Goal: Answer question/provide support: Answer question/provide support

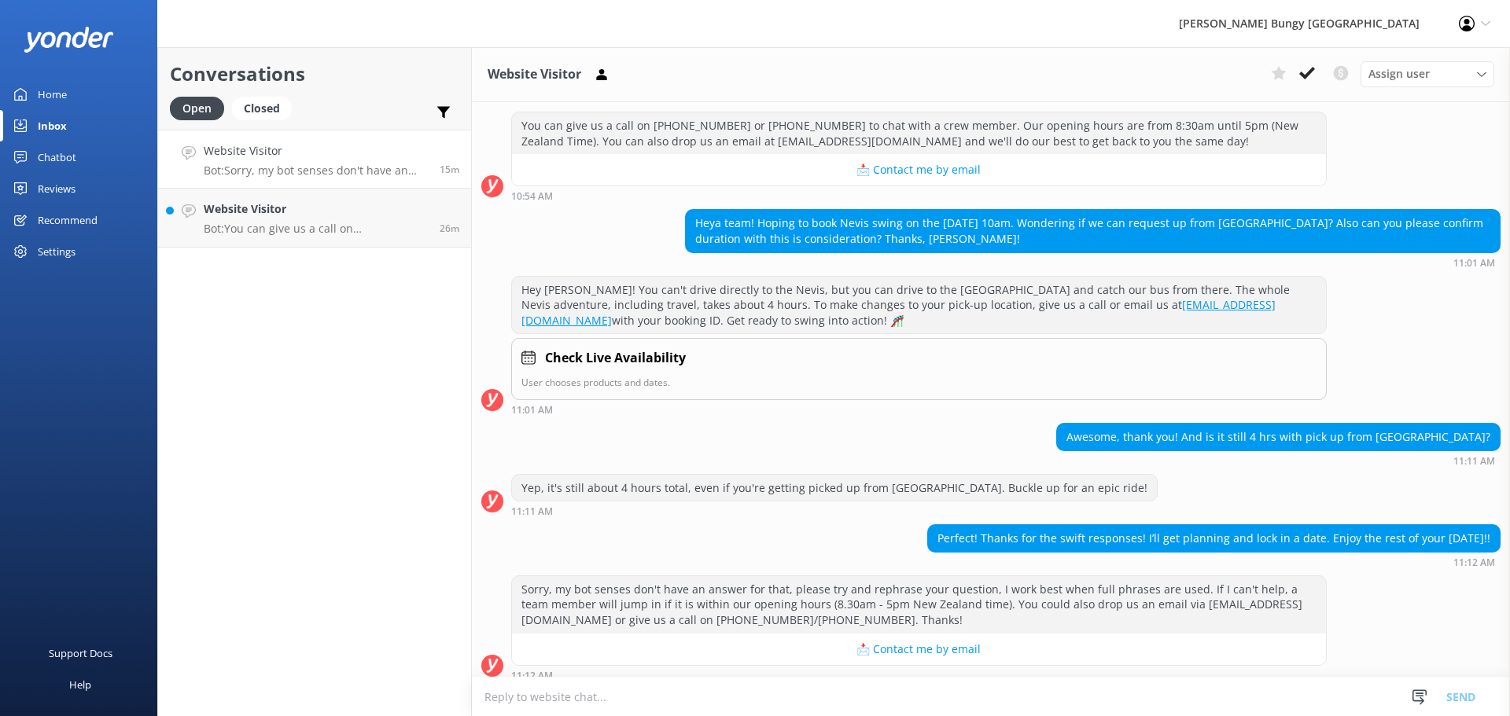
scroll to position [195, 0]
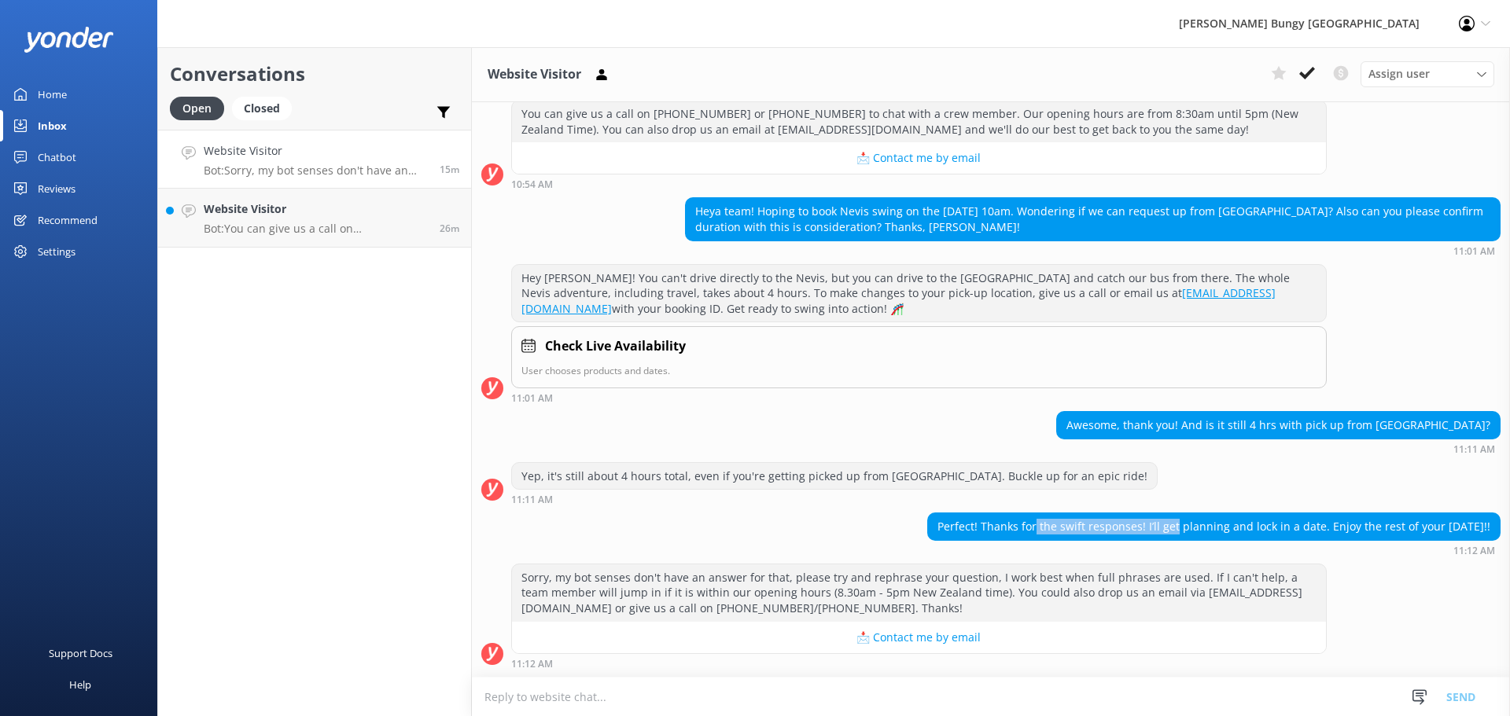
drag, startPoint x: 1037, startPoint y: 531, endPoint x: 1176, endPoint y: 520, distance: 139.7
click at [1176, 520] on div "Perfect! Thanks for the swift responses! I’ll get planning and lock in a date. …" at bounding box center [1214, 526] width 572 height 27
click at [1311, 67] on icon at bounding box center [1307, 73] width 16 height 16
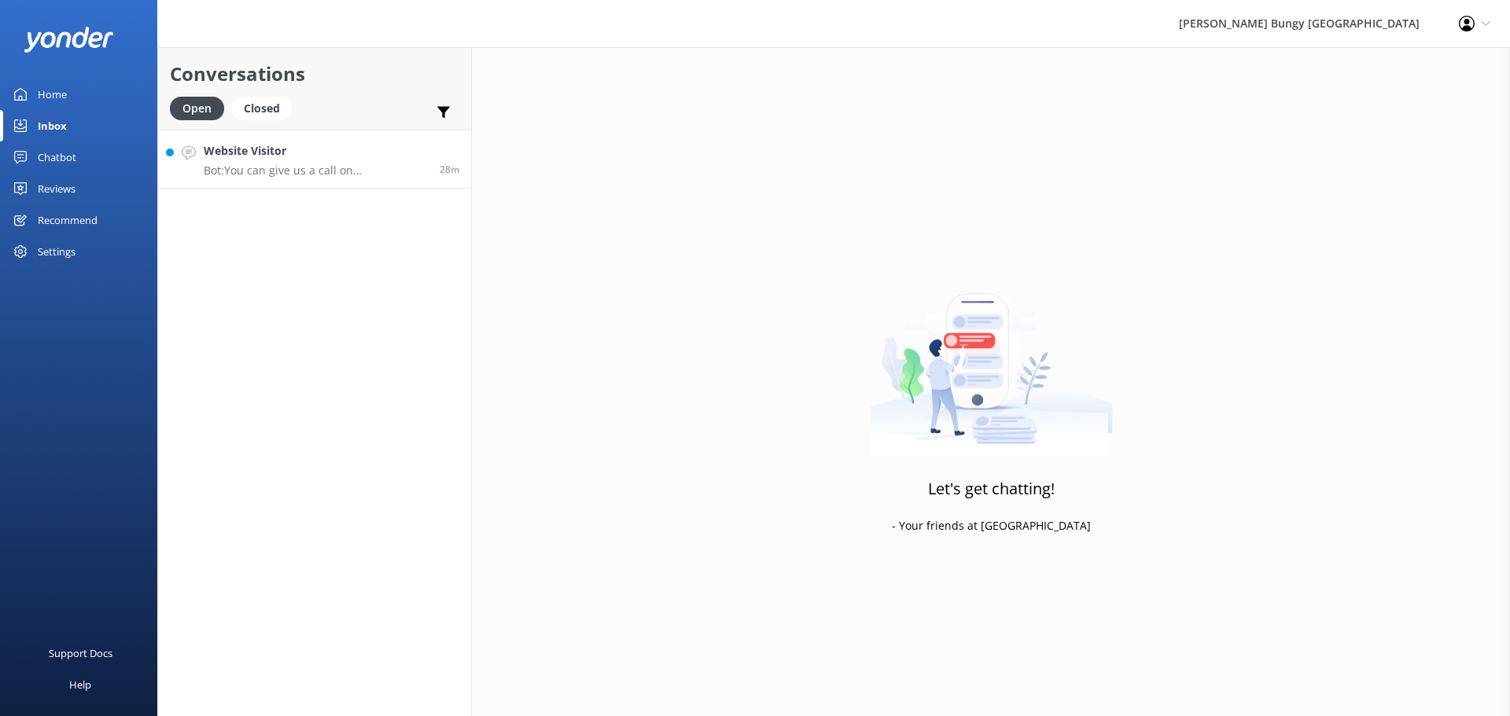
click at [314, 179] on link "Website Visitor Bot: You can give us a call on [PHONE_NUMBER] or [PHONE_NUMBER]…" at bounding box center [314, 159] width 313 height 59
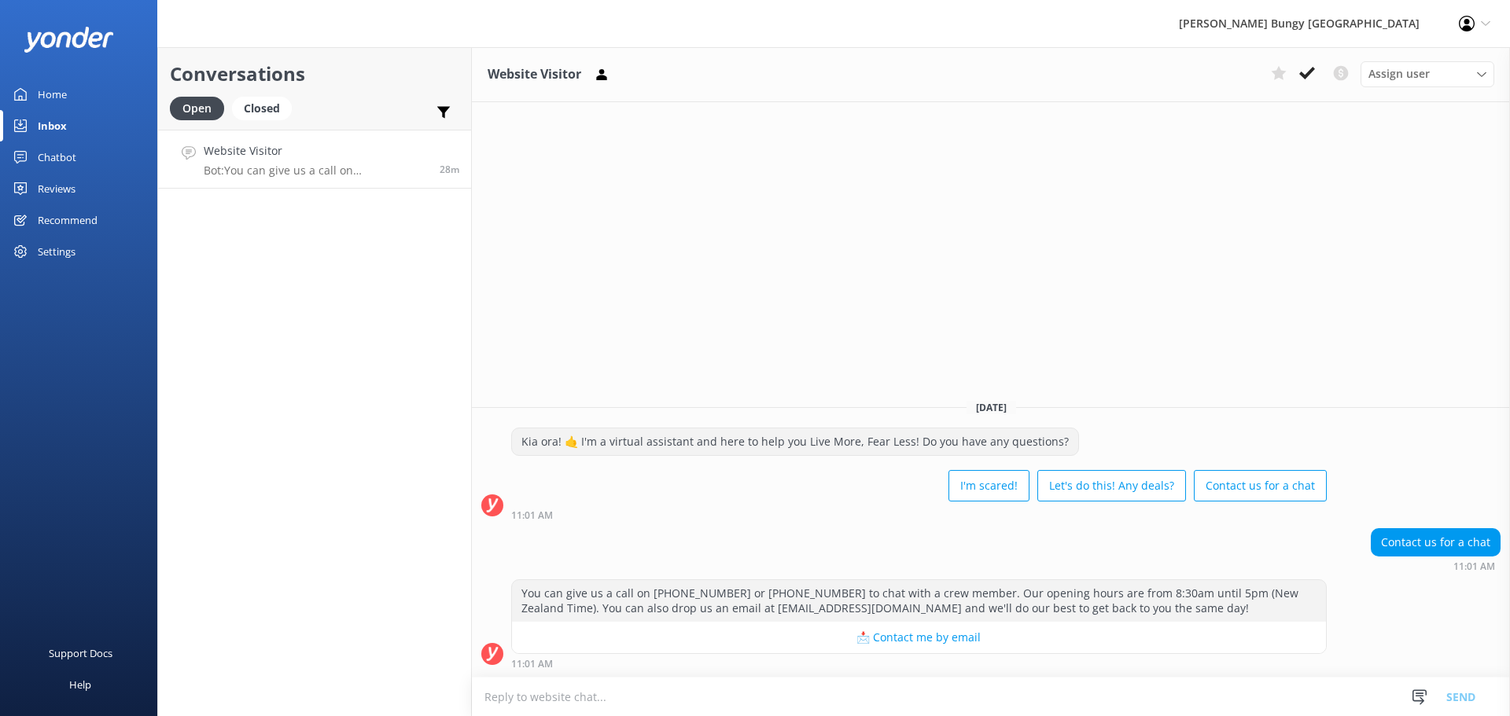
click at [1302, 81] on button at bounding box center [1307, 73] width 28 height 24
